Goal: Task Accomplishment & Management: Manage account settings

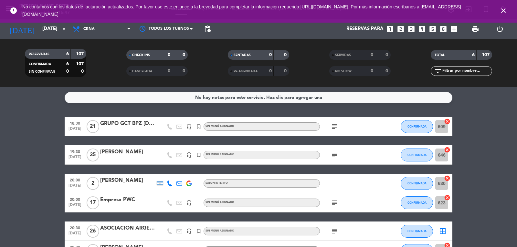
click at [337, 153] on icon "subject" at bounding box center [335, 155] width 8 height 8
click at [395, 153] on div at bounding box center [386, 154] width 17 height 19
click at [440, 155] on input "646" at bounding box center [441, 155] width 13 height 13
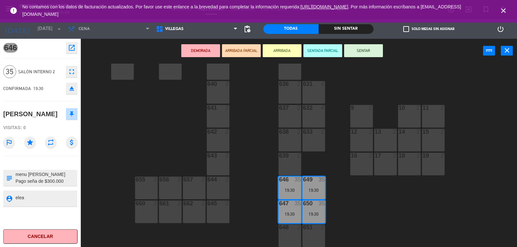
scroll to position [209, 0]
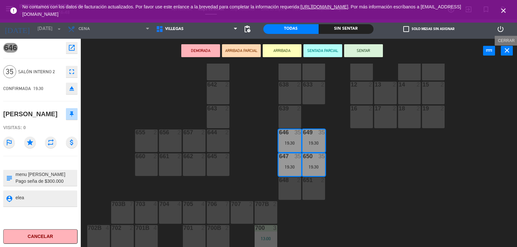
click at [511, 54] on button "close" at bounding box center [507, 51] width 12 height 10
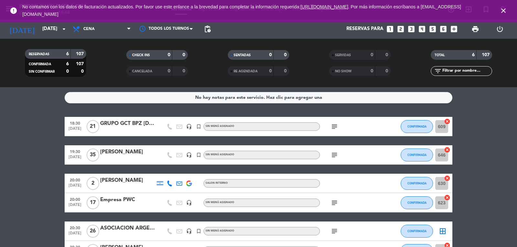
click at [332, 124] on icon "subject" at bounding box center [335, 127] width 8 height 8
click at [333, 154] on icon "subject" at bounding box center [335, 155] width 8 height 8
click at [331, 231] on icon "subject" at bounding box center [335, 232] width 8 height 8
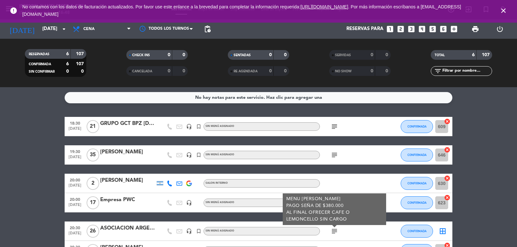
drag, startPoint x: 136, startPoint y: 222, endPoint x: 137, endPoint y: 225, distance: 3.7
click at [136, 221] on div "18:30 [DATE] GRUPO GCT BPZ [DATE] headset_mic turned_in_not Sin menú asignado s…" at bounding box center [259, 188] width 388 height 143
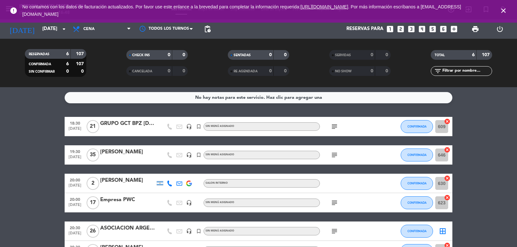
click at [137, 229] on div "ASOCIACION ARGENTINA DE CIRUGIA" at bounding box center [127, 228] width 55 height 8
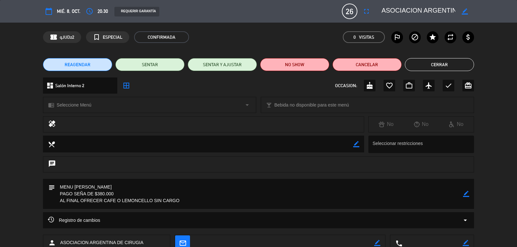
click at [421, 64] on button "Cerrar" at bounding box center [439, 64] width 69 height 13
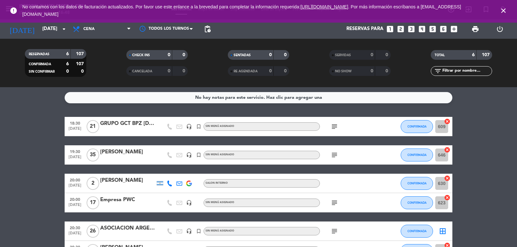
scroll to position [32, 0]
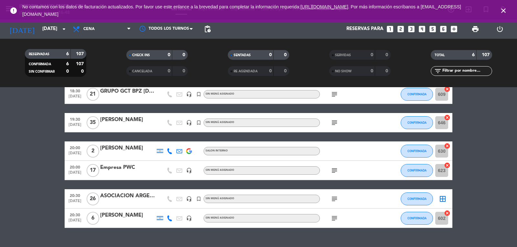
click at [337, 169] on icon "subject" at bounding box center [335, 171] width 8 height 8
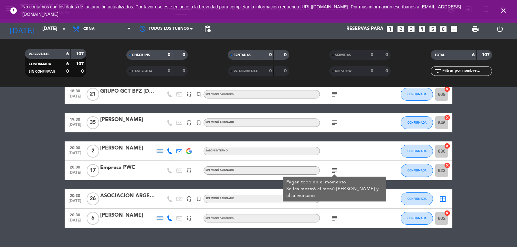
scroll to position [46, 0]
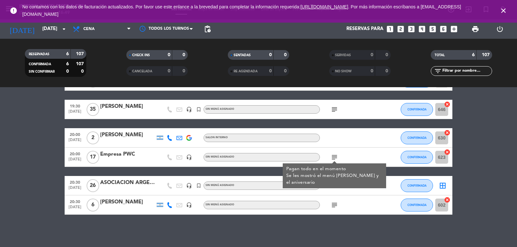
click at [328, 207] on div "subject" at bounding box center [349, 205] width 58 height 19
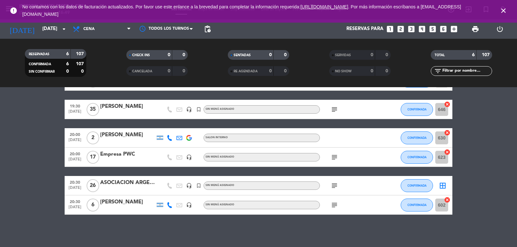
click at [330, 207] on span "subject" at bounding box center [335, 205] width 10 height 8
click at [334, 204] on icon "subject" at bounding box center [335, 205] width 8 height 8
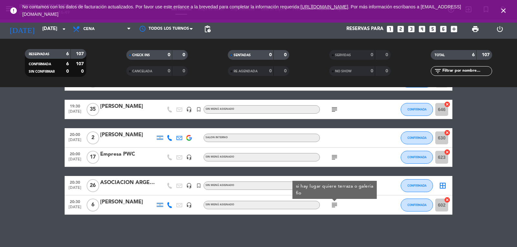
click at [336, 148] on div "subject" at bounding box center [349, 157] width 58 height 19
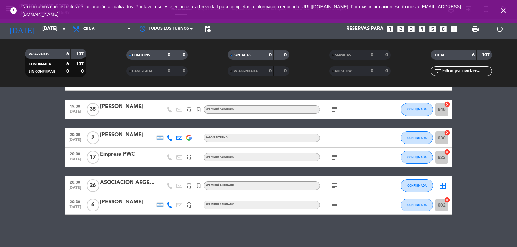
scroll to position [0, 0]
